Goal: Information Seeking & Learning: Learn about a topic

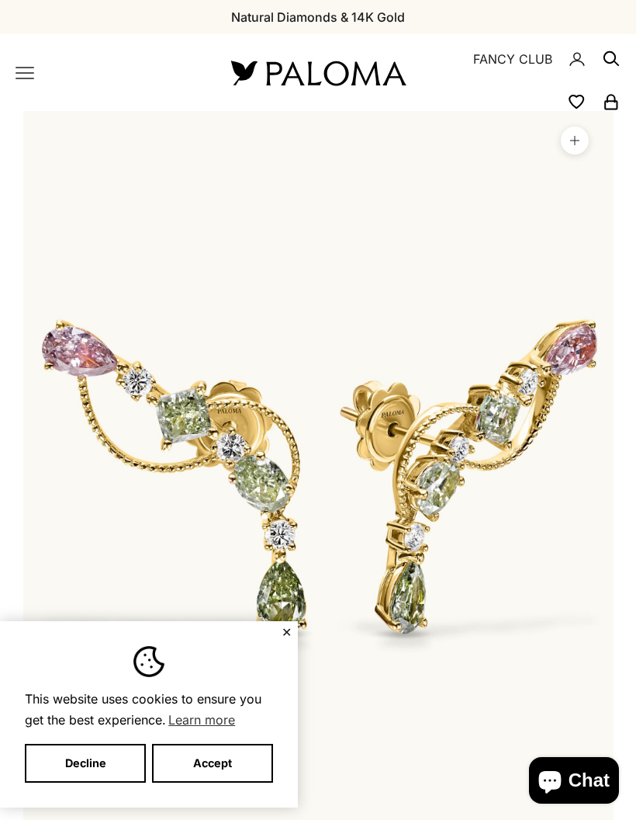
scroll to position [0, 48]
click at [71, 757] on button "Decline" at bounding box center [85, 763] width 121 height 39
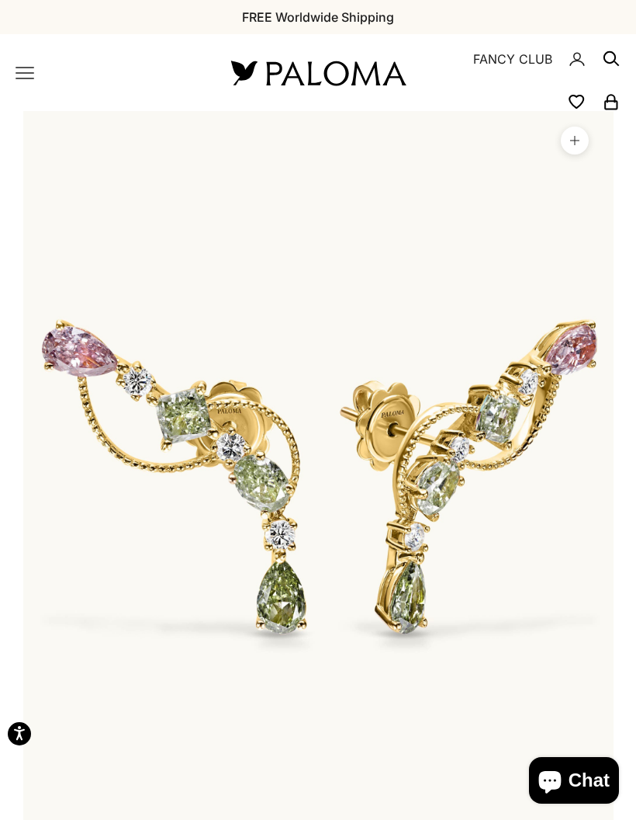
click at [67, 744] on button "Decline" at bounding box center [85, 763] width 121 height 39
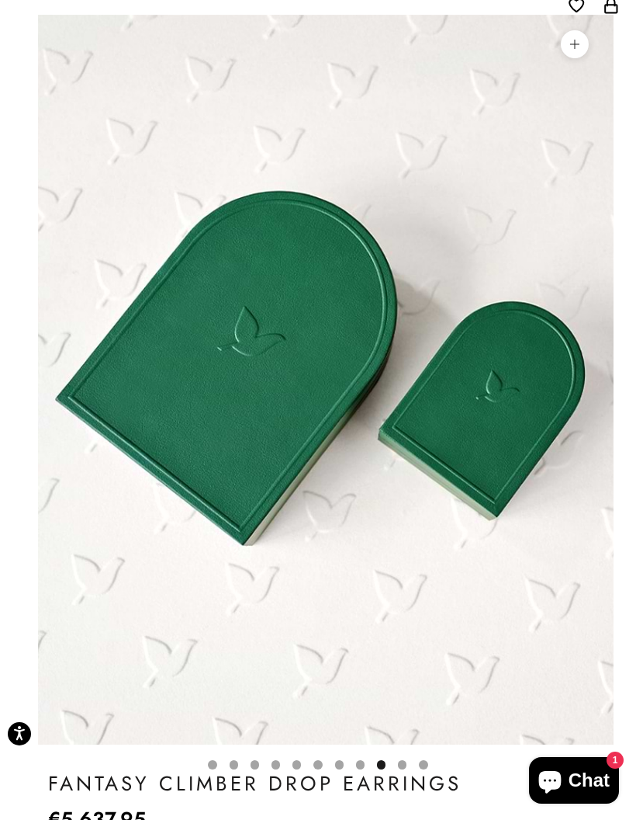
scroll to position [0, 0]
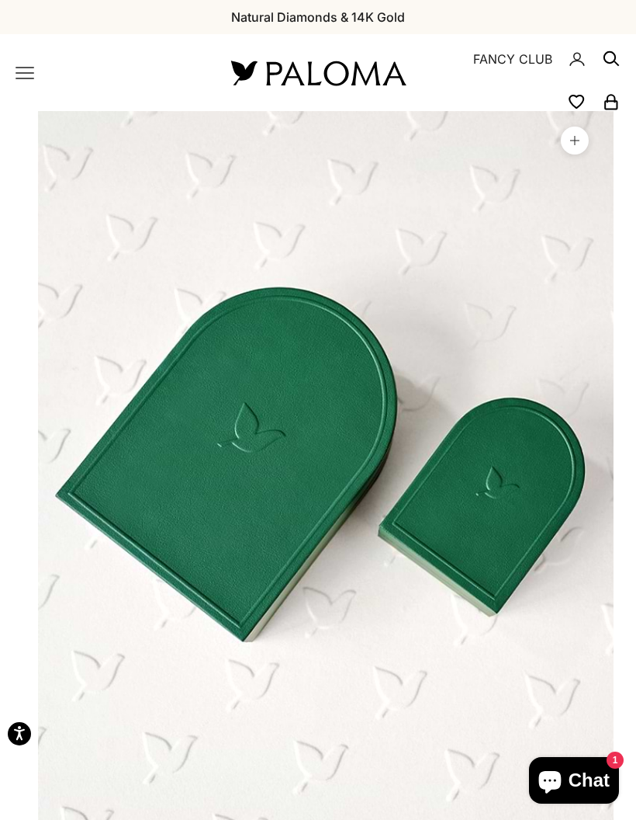
click at [32, 73] on icon "Primary navigation" at bounding box center [24, 73] width 17 height 11
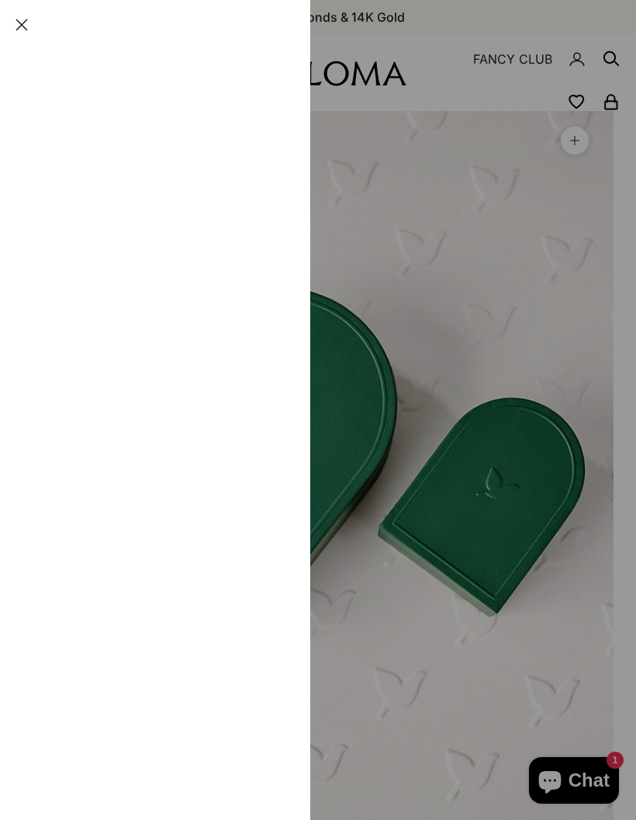
scroll to position [0, 4874]
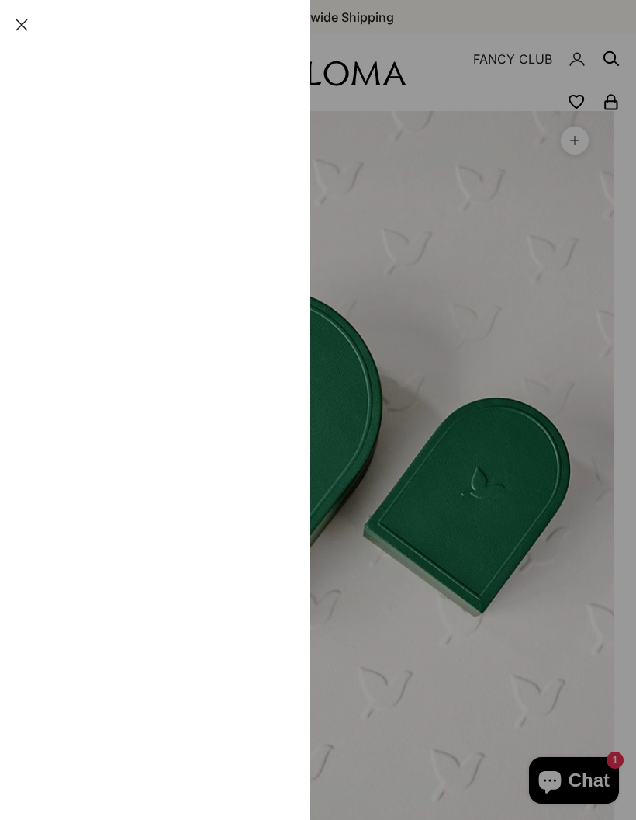
click at [256, 117] on button "By Category" at bounding box center [155, 121] width 279 height 48
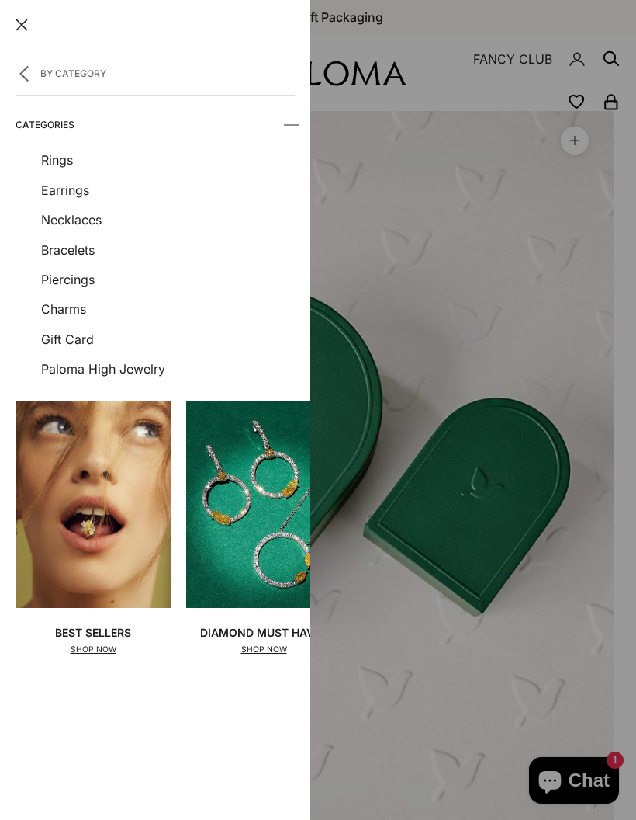
click at [88, 192] on link "Earrings" at bounding box center [168, 190] width 254 height 20
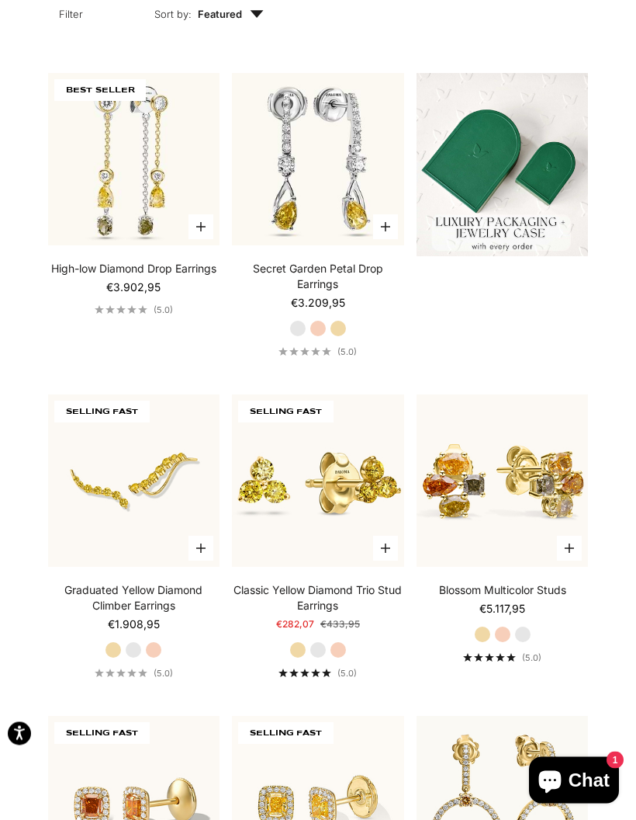
scroll to position [534, 0]
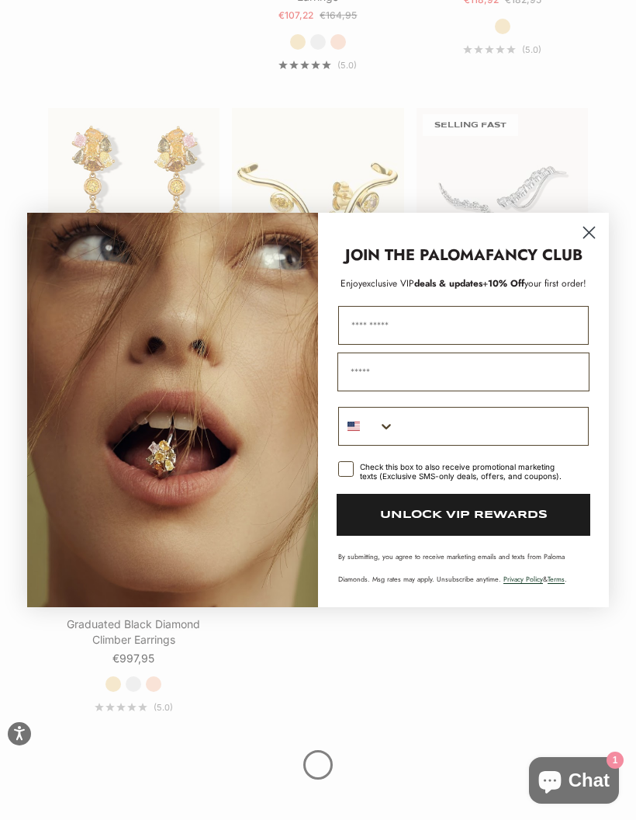
scroll to position [1790, 0]
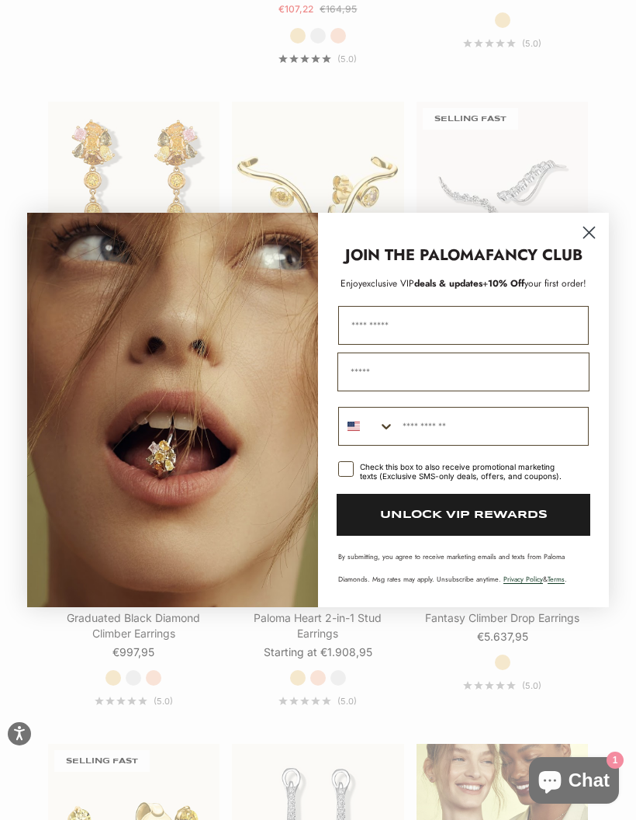
click at [578, 245] on circle "Close dialog" at bounding box center [590, 233] width 26 height 26
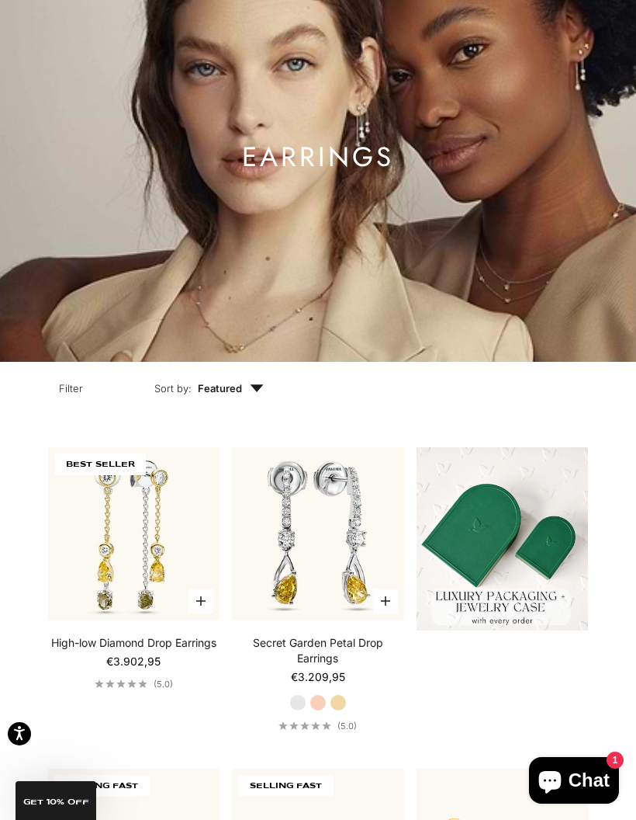
scroll to position [0, 0]
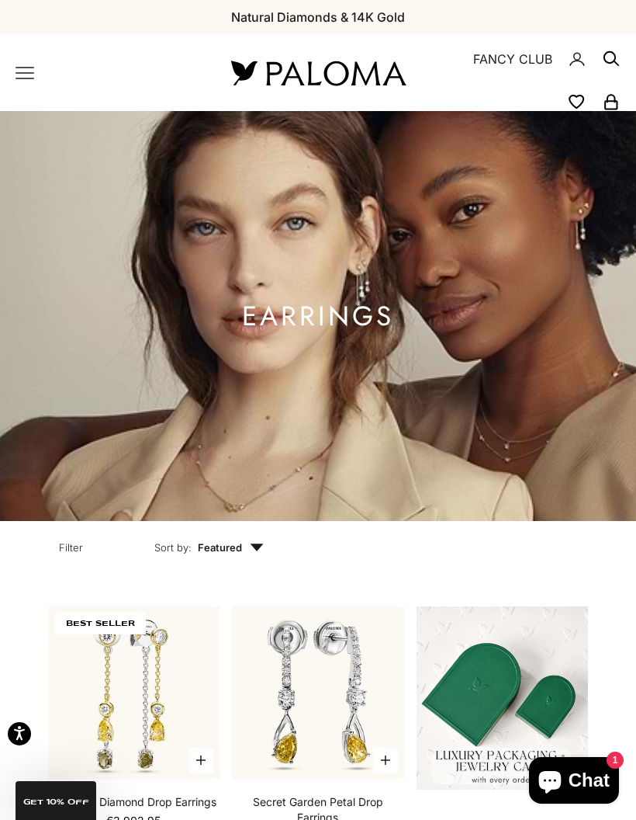
click at [30, 73] on icon "Primary navigation" at bounding box center [24, 73] width 17 height 11
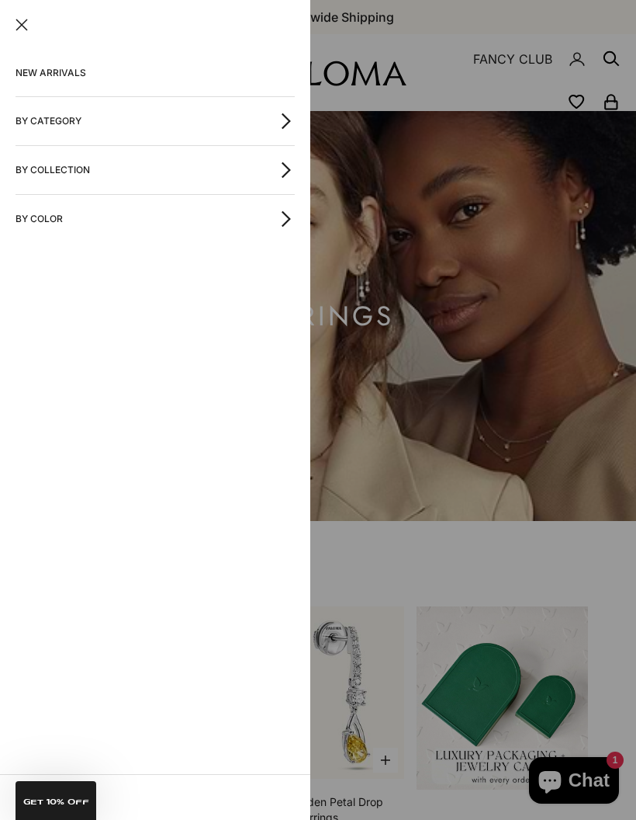
click at [45, 120] on button "By Category" at bounding box center [155, 121] width 279 height 48
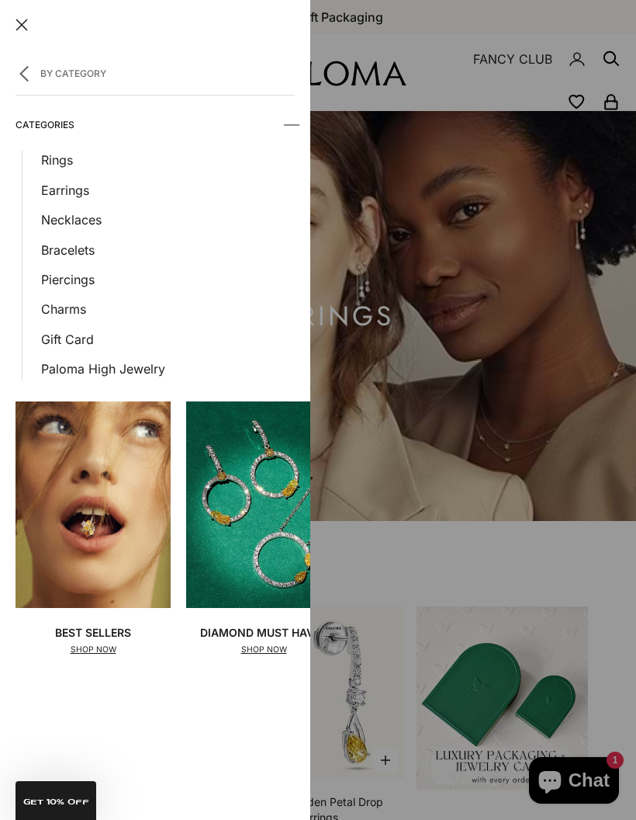
click at [57, 242] on link "Bracelets" at bounding box center [168, 250] width 254 height 20
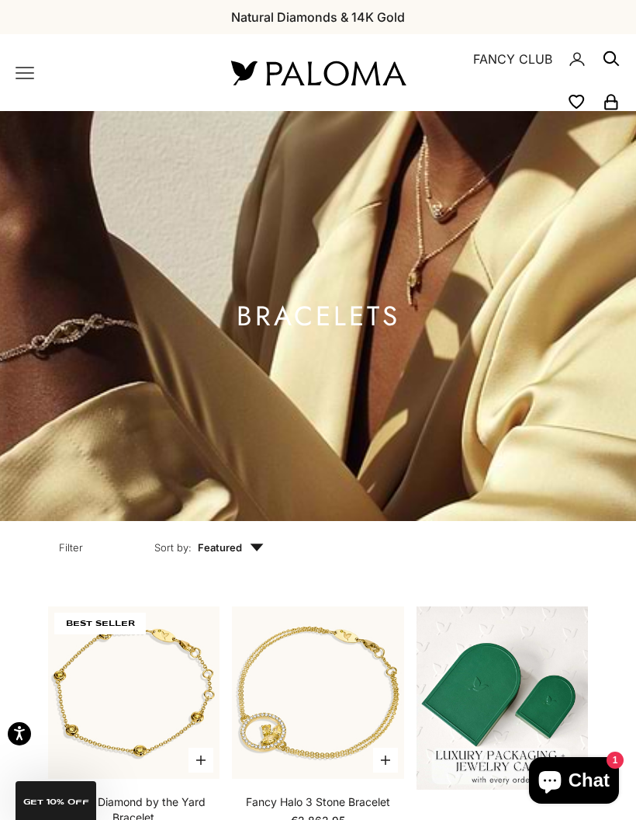
click at [32, 77] on icon "Primary navigation" at bounding box center [25, 73] width 19 height 19
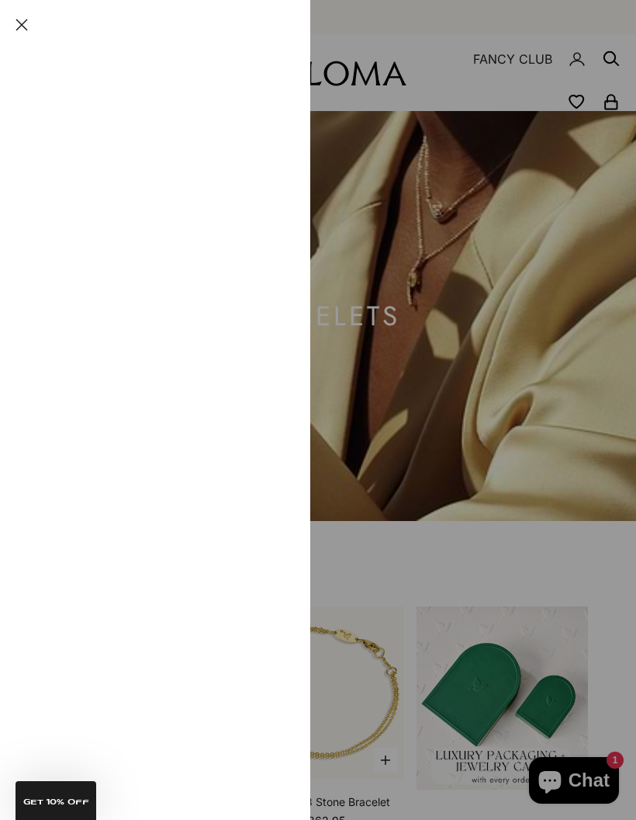
click at [47, 127] on button "By Category" at bounding box center [155, 121] width 279 height 48
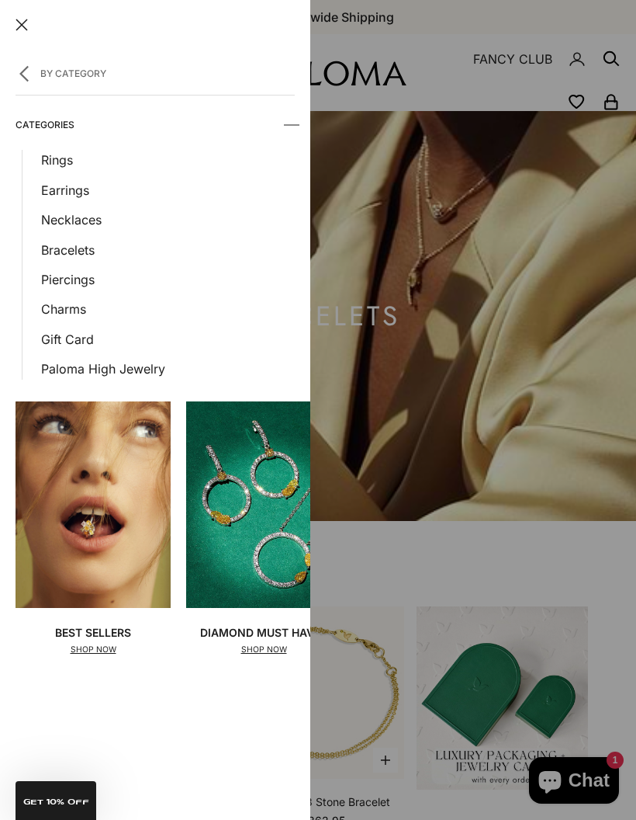
click at [63, 220] on link "Necklaces" at bounding box center [168, 220] width 254 height 20
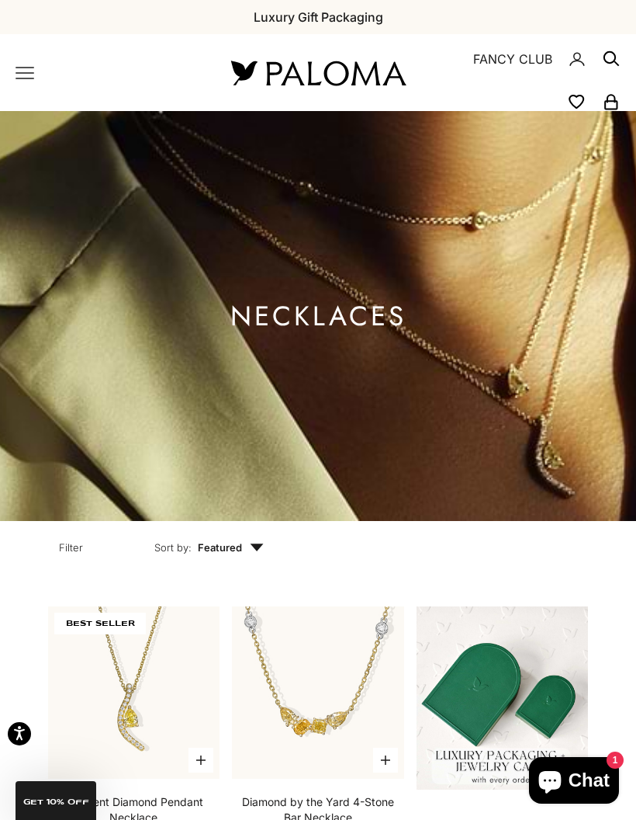
click at [29, 69] on icon "Primary navigation" at bounding box center [25, 73] width 19 height 19
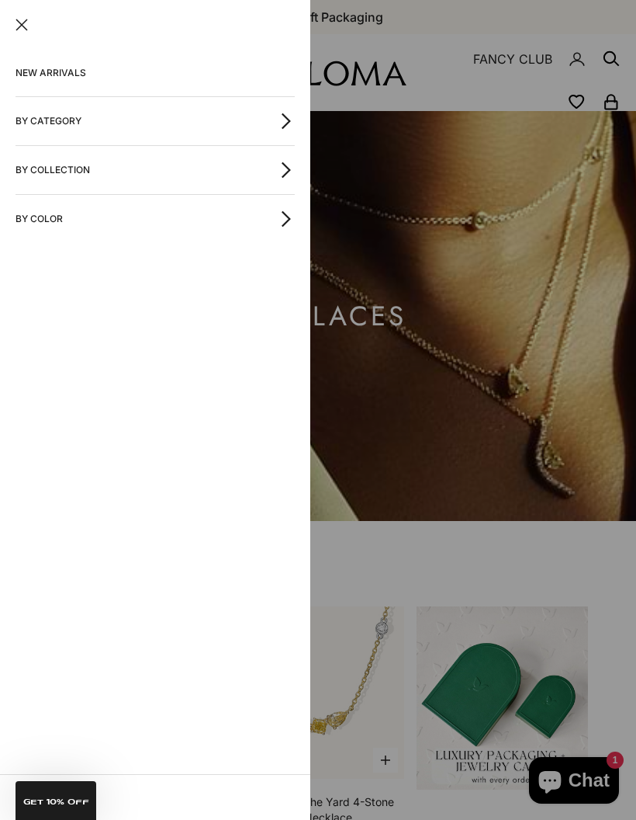
click at [29, 126] on button "By Category" at bounding box center [155, 121] width 279 height 48
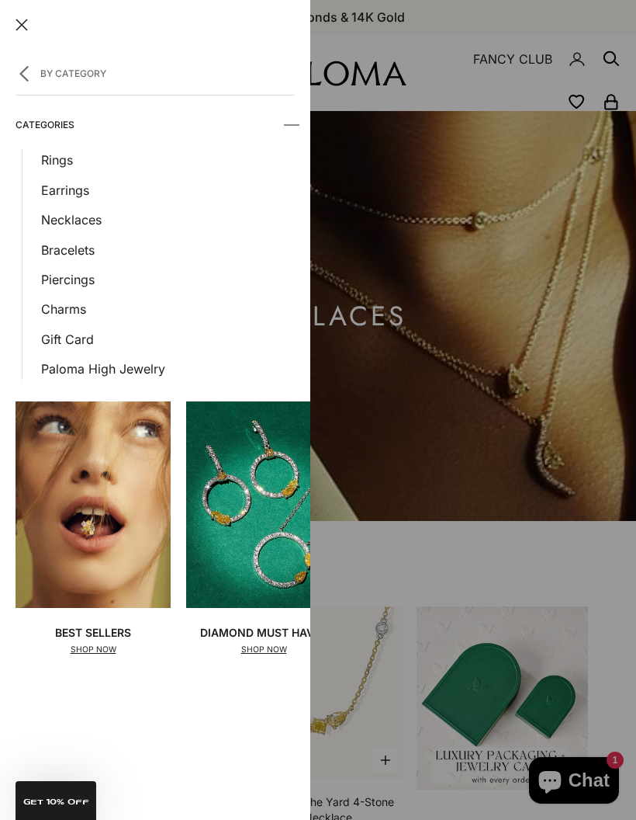
click at [54, 156] on link "Rings" at bounding box center [168, 160] width 254 height 20
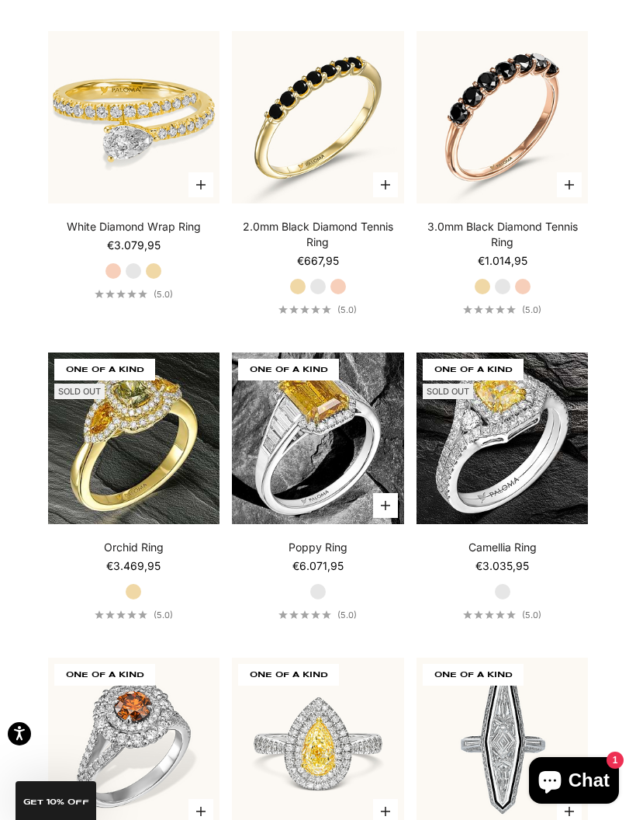
scroll to position [6578, 0]
